Goal: Task Accomplishment & Management: Complete application form

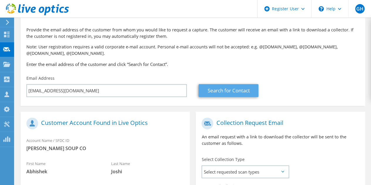
scroll to position [29, 0]
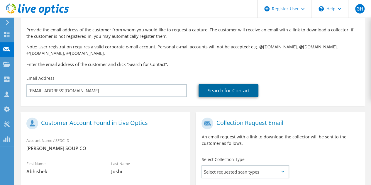
click at [219, 91] on link "Search for Contact" at bounding box center [228, 90] width 60 height 13
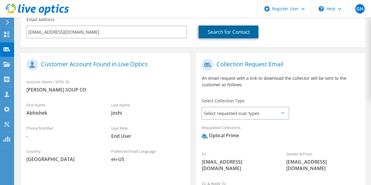
scroll to position [117, 0]
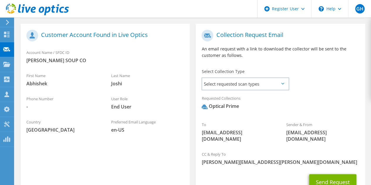
click at [284, 83] on icon at bounding box center [282, 84] width 3 height 2
click at [282, 83] on icon at bounding box center [282, 84] width 3 height 2
click at [255, 83] on span "Select requested scan types" at bounding box center [245, 84] width 86 height 12
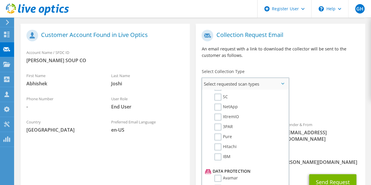
scroll to position [196, 0]
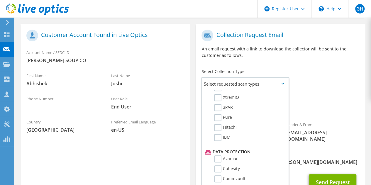
click at [319, 86] on div "To abhishek_joshi@campbells.com Sender & From liveoptics@liveoptics.com" at bounding box center [279, 87] width 169 height 121
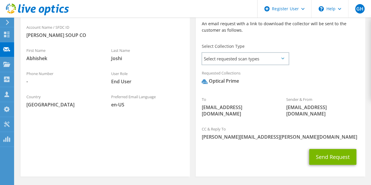
scroll to position [157, 0]
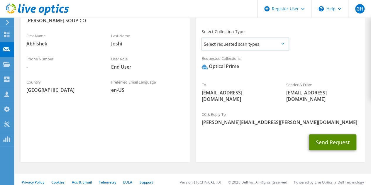
click at [335, 136] on button "Send Request" at bounding box center [332, 142] width 47 height 16
